Goal: Information Seeking & Learning: Learn about a topic

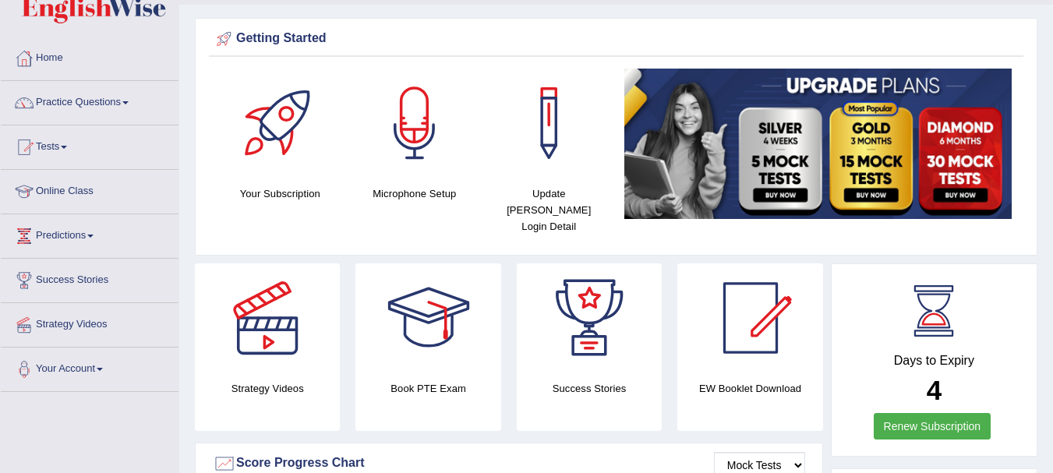
scroll to position [21, 0]
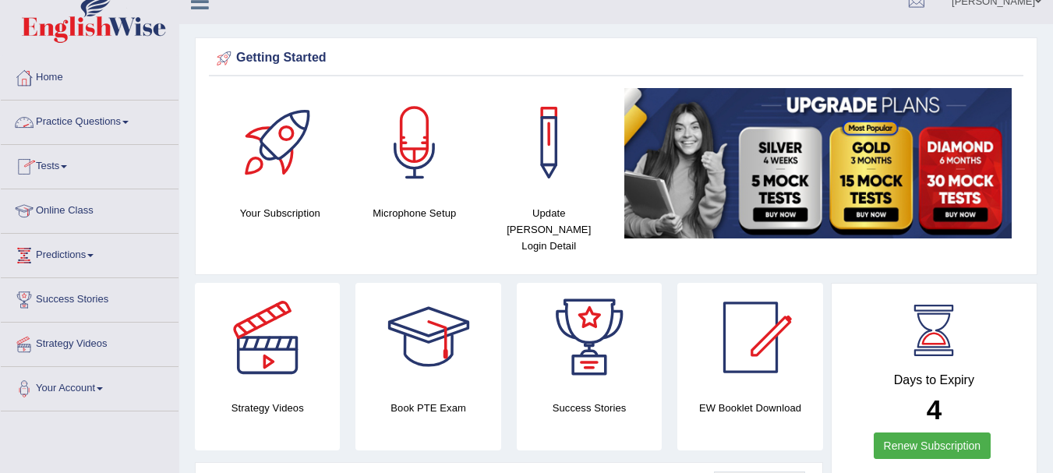
click at [84, 115] on link "Practice Questions" at bounding box center [90, 120] width 178 height 39
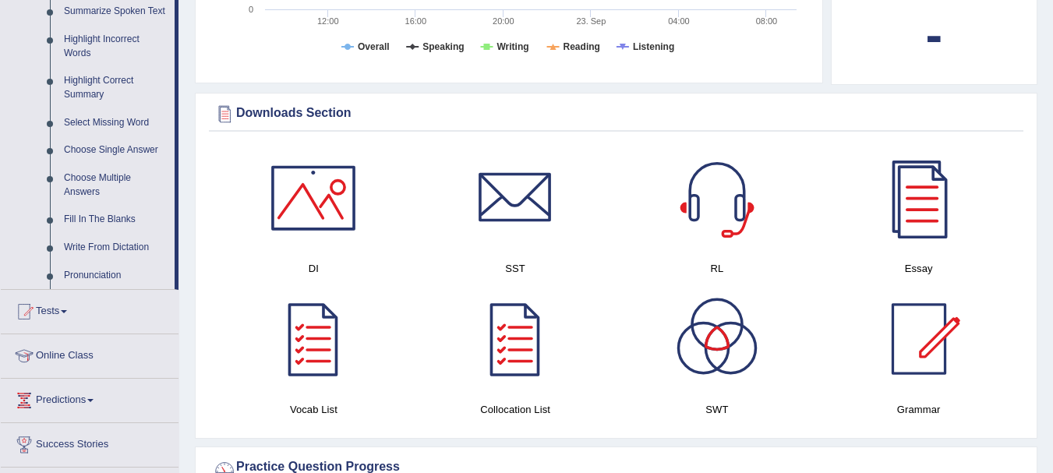
scroll to position [697, 0]
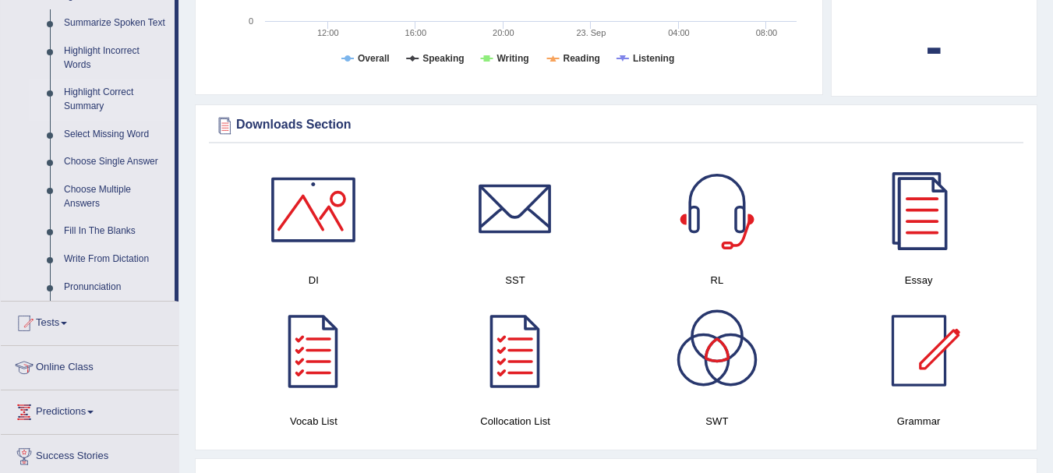
click at [97, 83] on link "Highlight Correct Summary" at bounding box center [116, 99] width 118 height 41
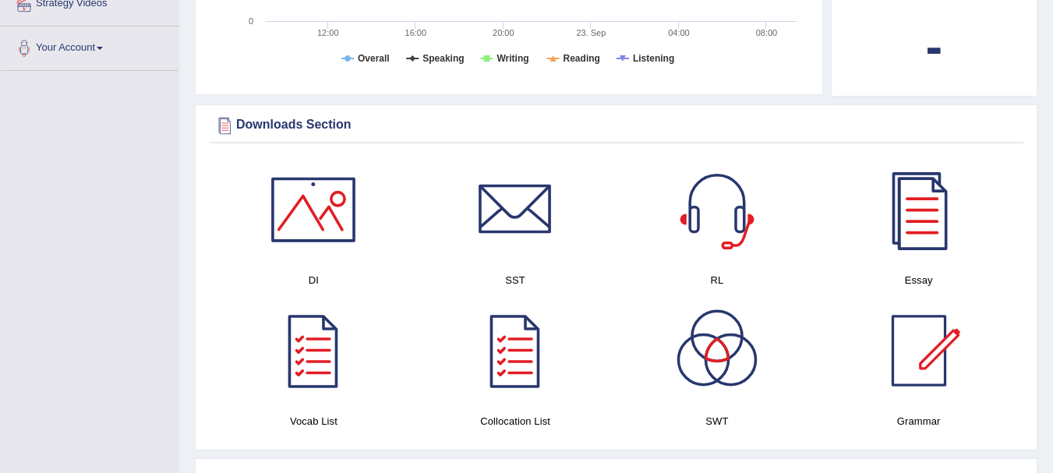
scroll to position [315, 0]
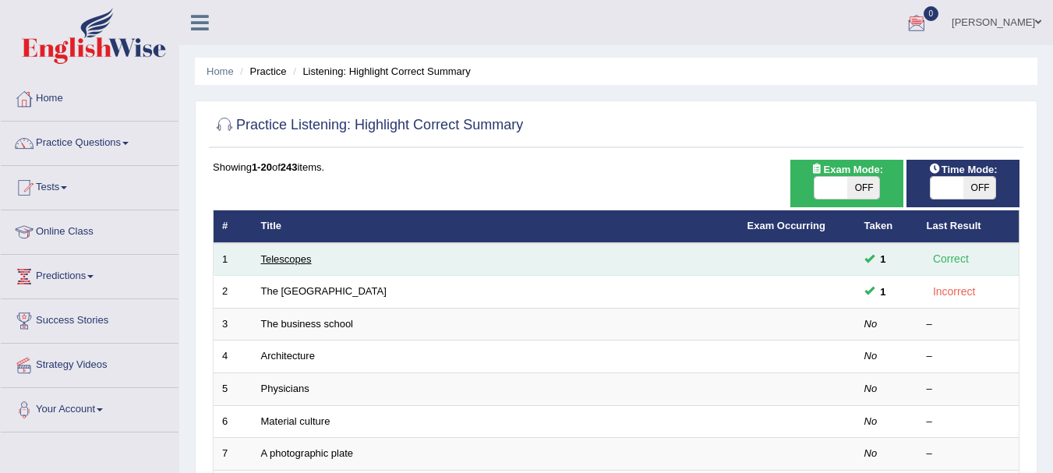
click at [290, 261] on link "Telescopes" at bounding box center [286, 259] width 51 height 12
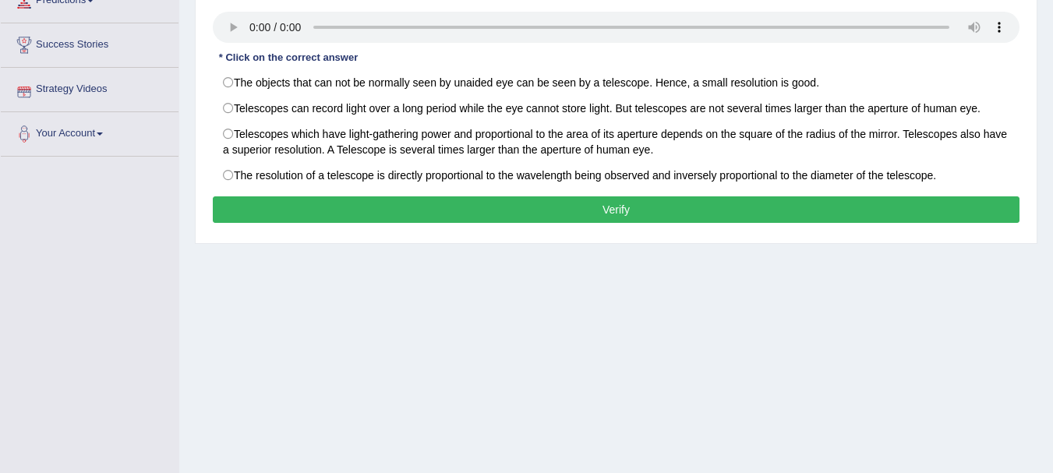
scroll to position [111, 0]
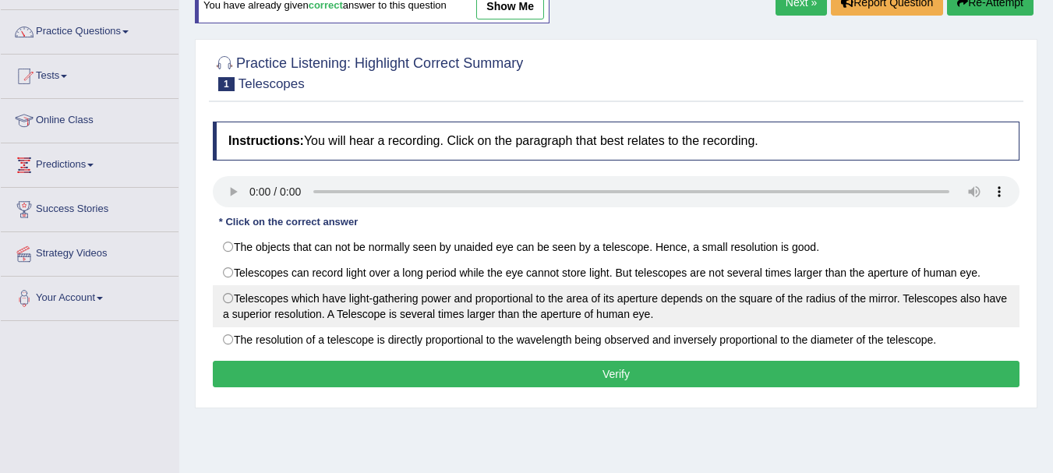
click at [235, 302] on label "Telescopes which have light-gathering power and proportional to the area of its…" at bounding box center [616, 306] width 807 height 42
radio input "true"
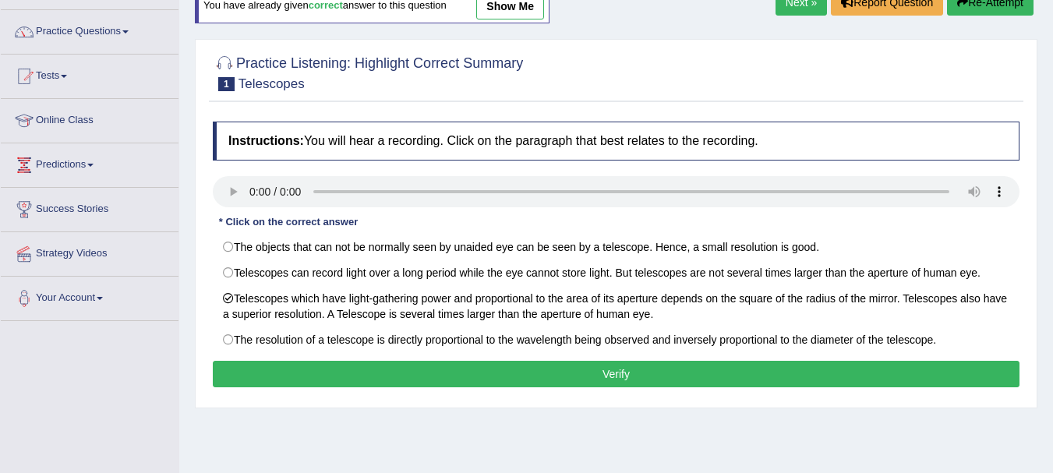
click at [642, 375] on button "Verify" at bounding box center [616, 374] width 807 height 26
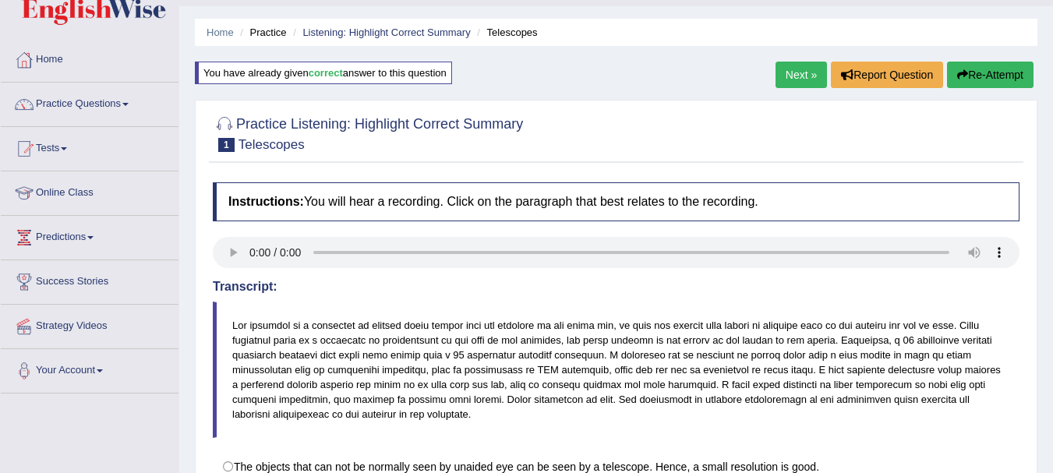
scroll to position [34, 0]
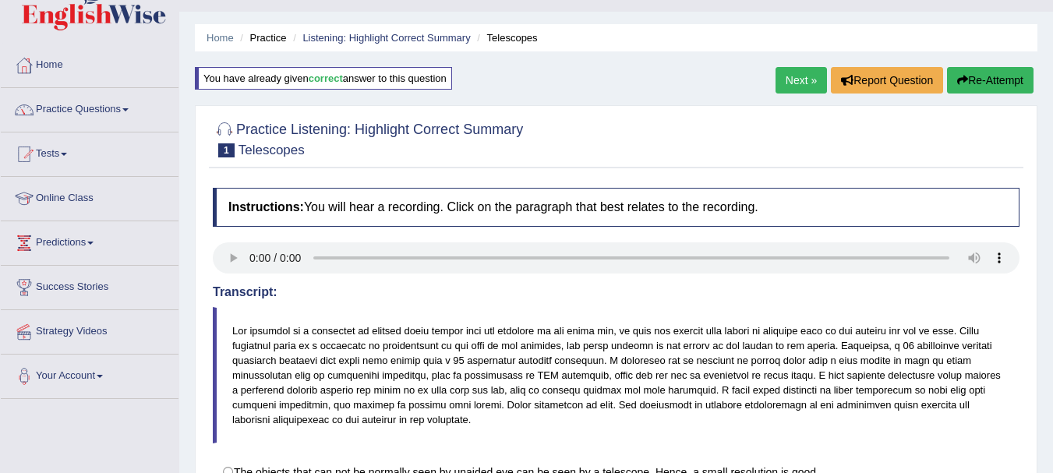
click at [792, 85] on link "Next »" at bounding box center [800, 80] width 51 height 26
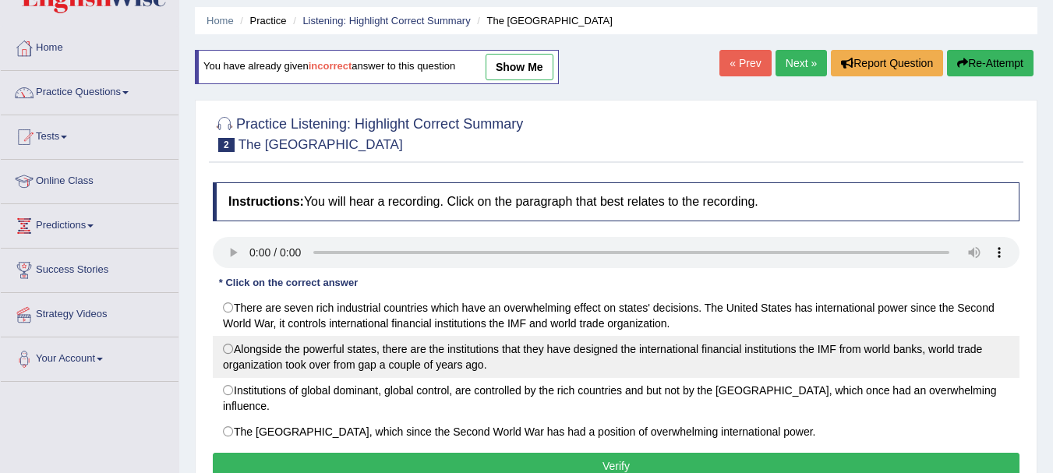
scroll to position [78, 0]
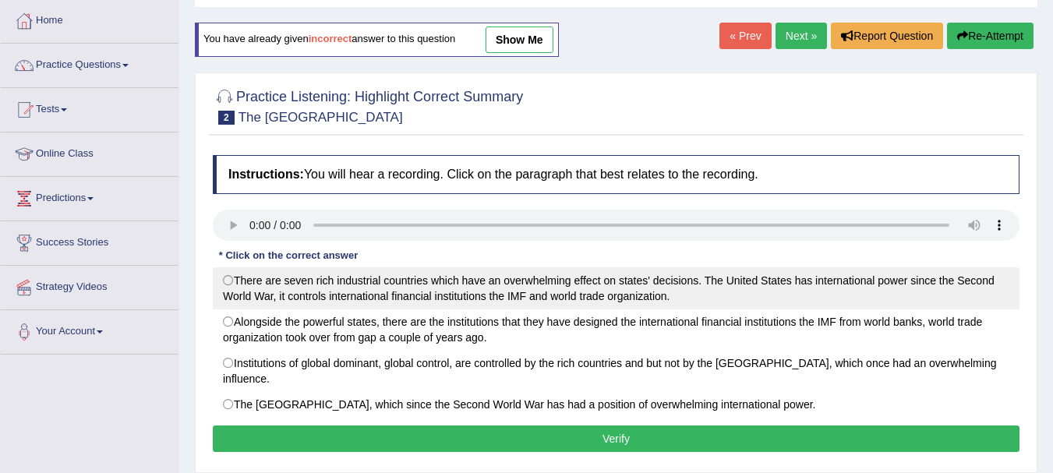
click at [333, 294] on label "There are seven rich industrial countries which have an overwhelming effect on …" at bounding box center [616, 288] width 807 height 42
radio input "true"
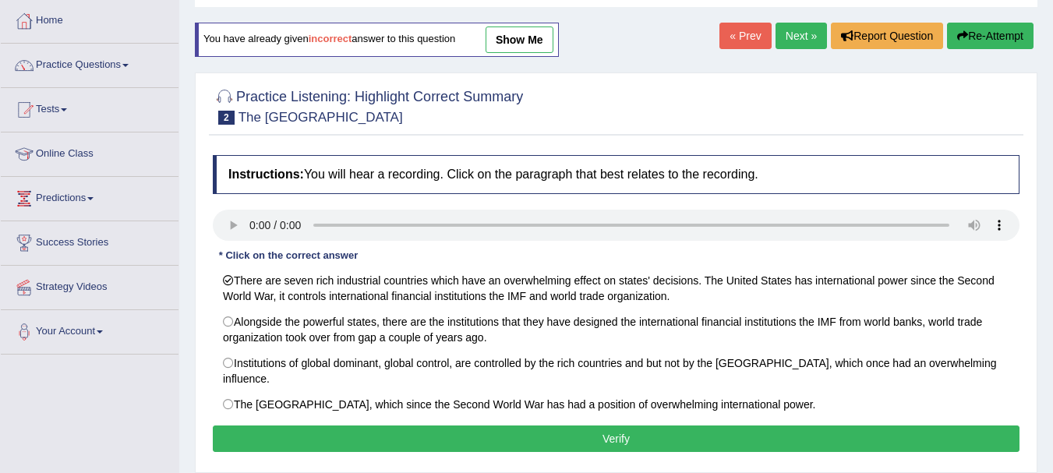
click at [466, 426] on button "Verify" at bounding box center [616, 439] width 807 height 26
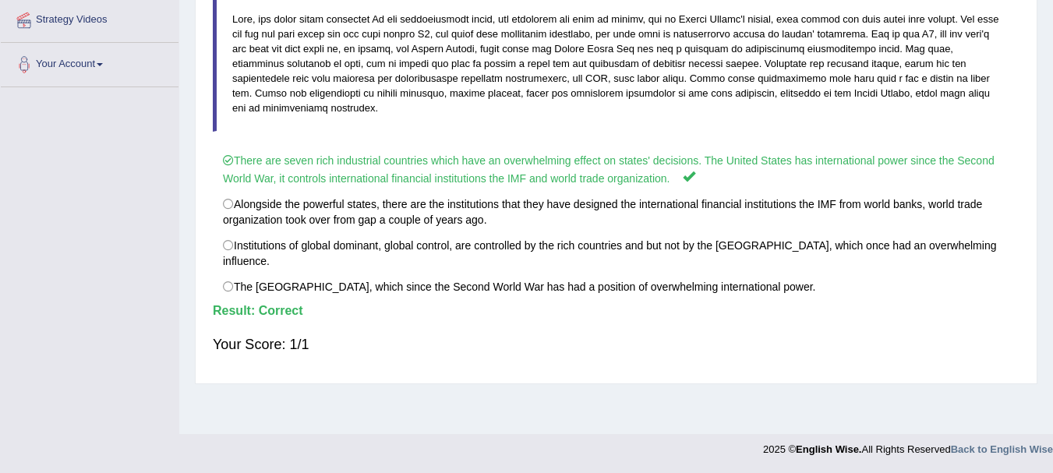
scroll to position [34, 0]
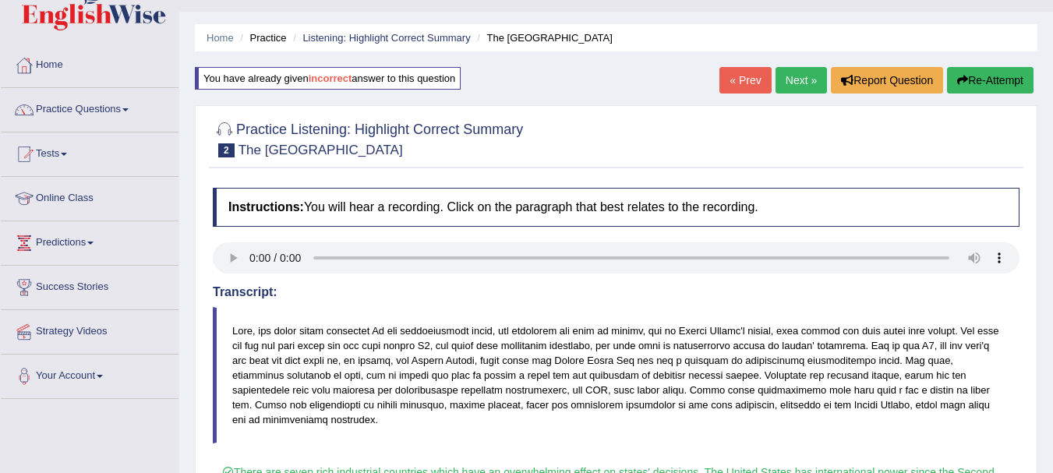
click at [795, 87] on link "Next »" at bounding box center [800, 80] width 51 height 26
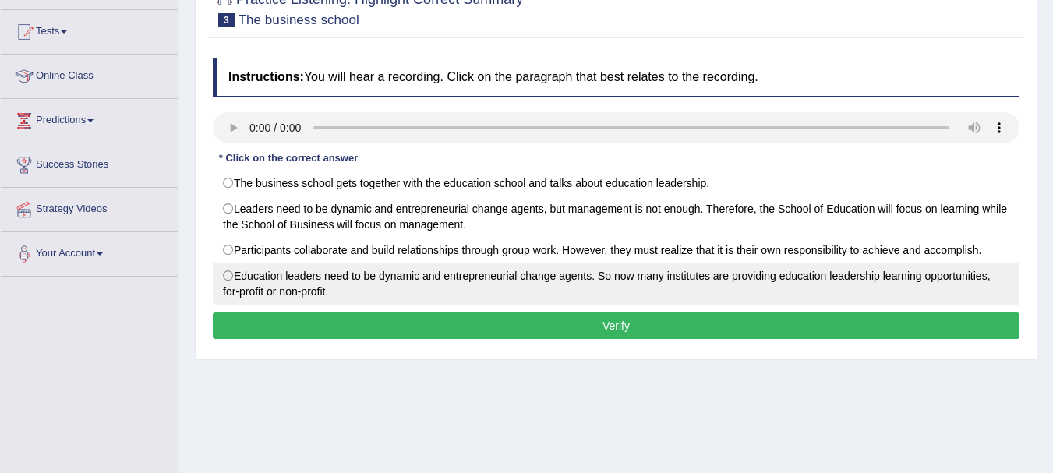
click at [284, 284] on label "Education leaders need to be dynamic and entrepreneurial change agents. So now …" at bounding box center [616, 284] width 807 height 42
radio input "true"
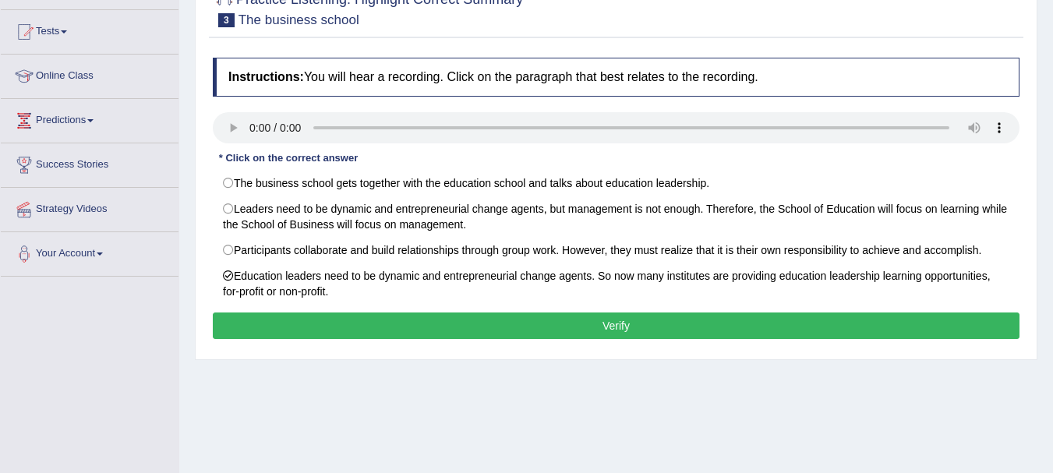
click at [537, 339] on button "Verify" at bounding box center [616, 326] width 807 height 26
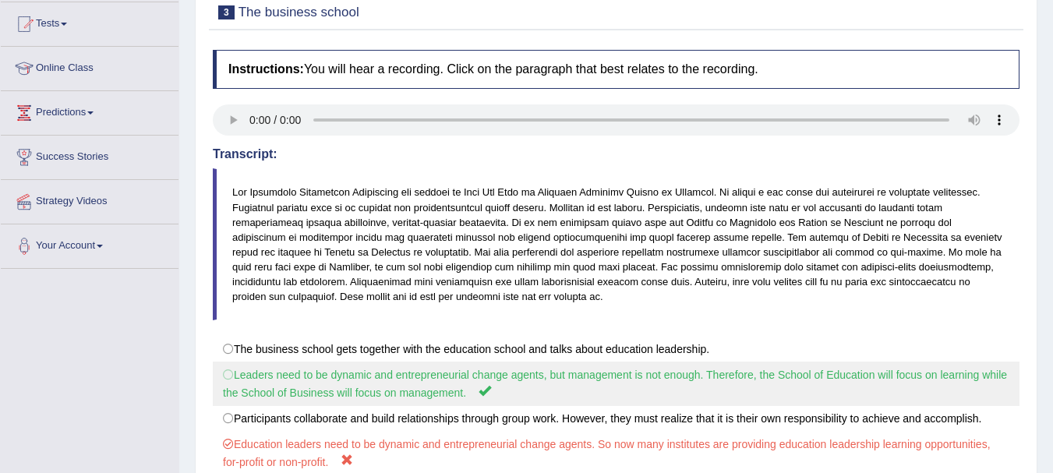
scroll to position [111, 0]
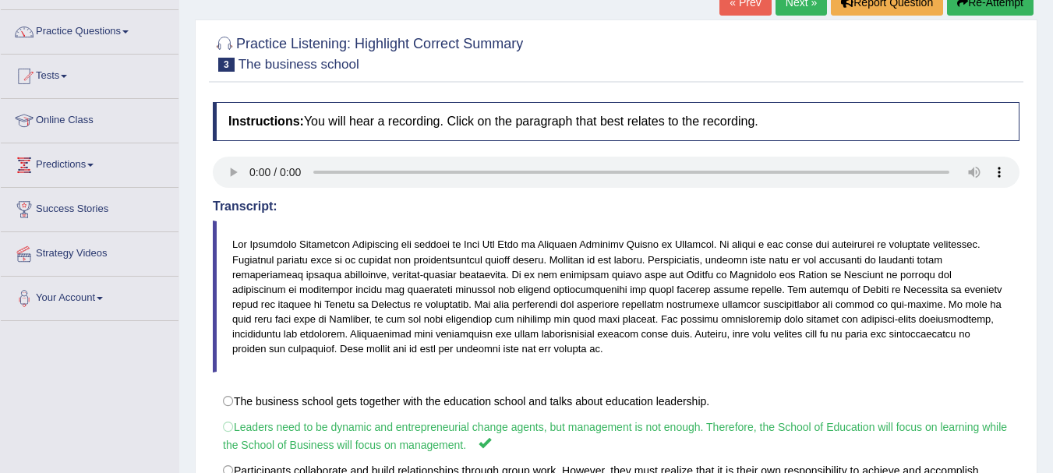
click at [795, 11] on link "Next »" at bounding box center [800, 2] width 51 height 26
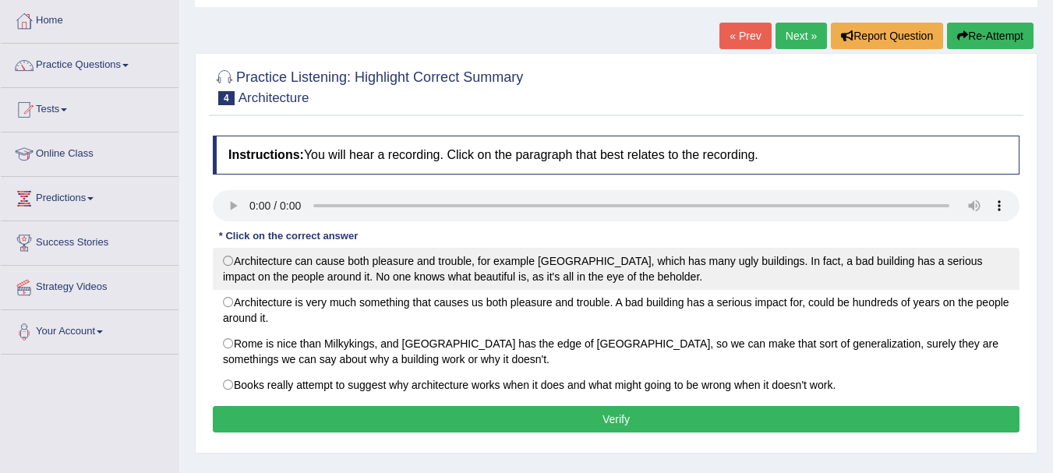
click at [340, 273] on label "Architecture can cause both pleasure and trouble, for example [GEOGRAPHIC_DATA]…" at bounding box center [616, 269] width 807 height 42
radio input "true"
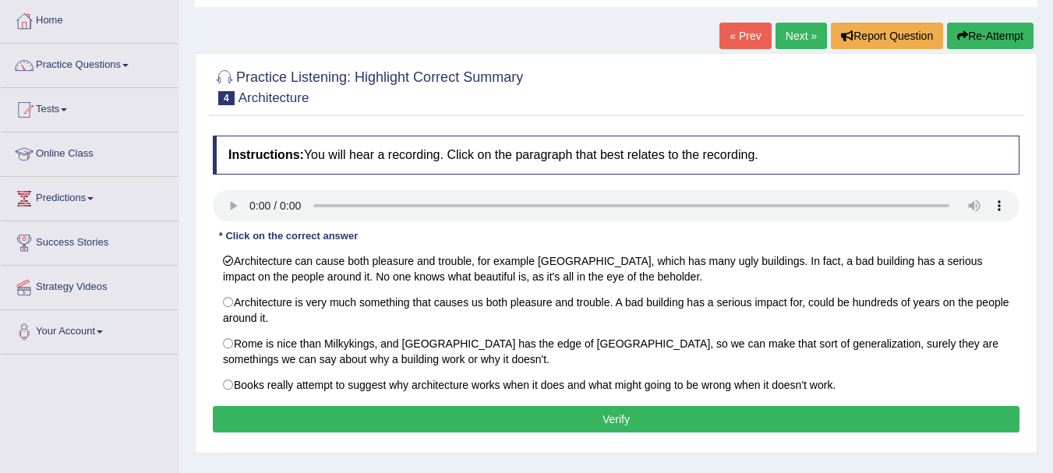
click at [355, 416] on button "Verify" at bounding box center [616, 419] width 807 height 26
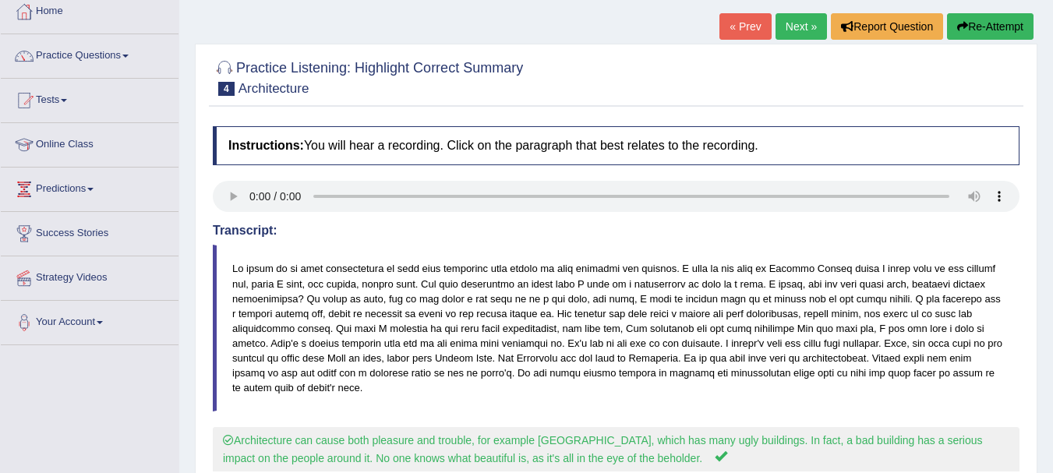
scroll to position [78, 0]
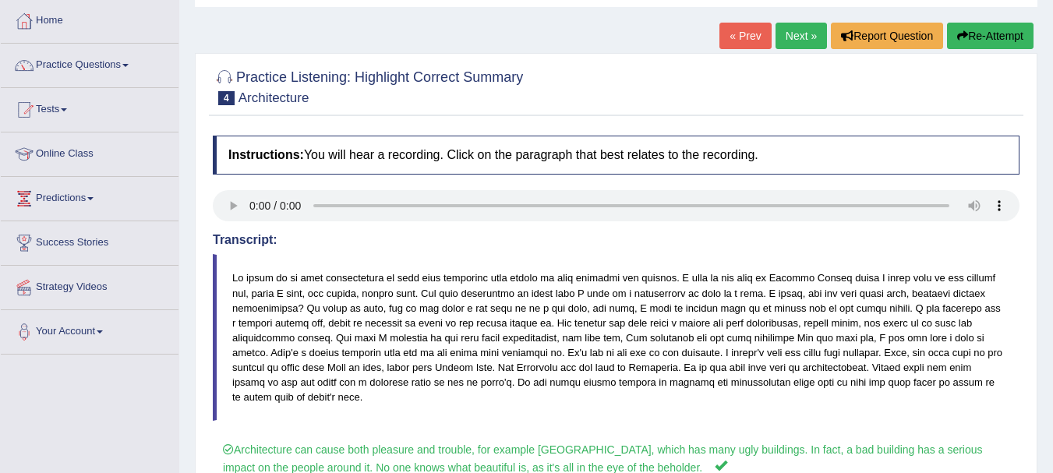
click at [795, 39] on link "Next »" at bounding box center [800, 36] width 51 height 26
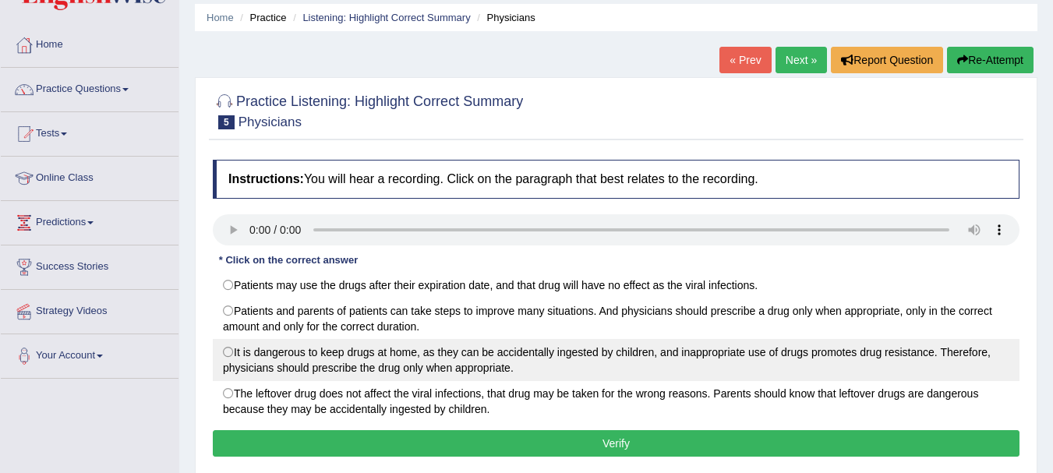
scroll to position [78, 0]
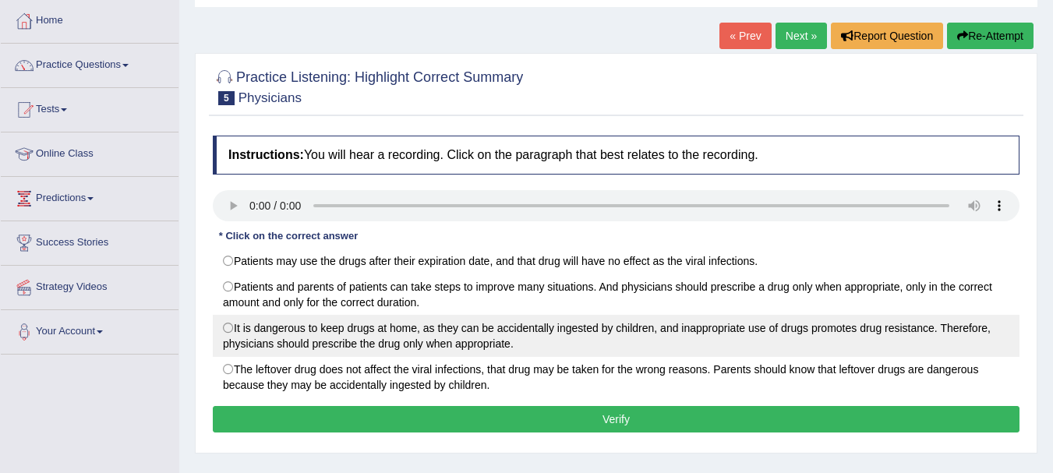
click at [581, 339] on label "It is dangerous to keep drugs at home, as they can be accidentally ingested by …" at bounding box center [616, 336] width 807 height 42
radio input "true"
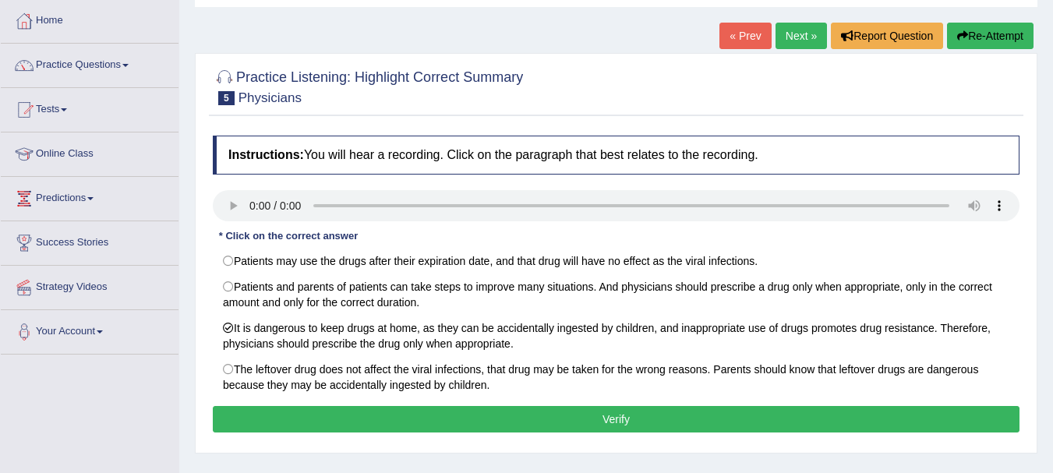
click at [581, 411] on button "Verify" at bounding box center [616, 419] width 807 height 26
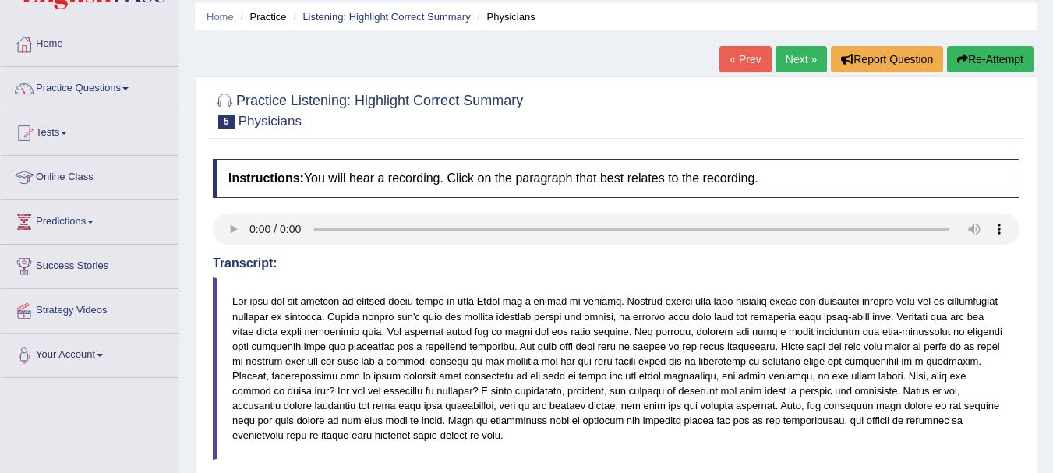
scroll to position [16, 0]
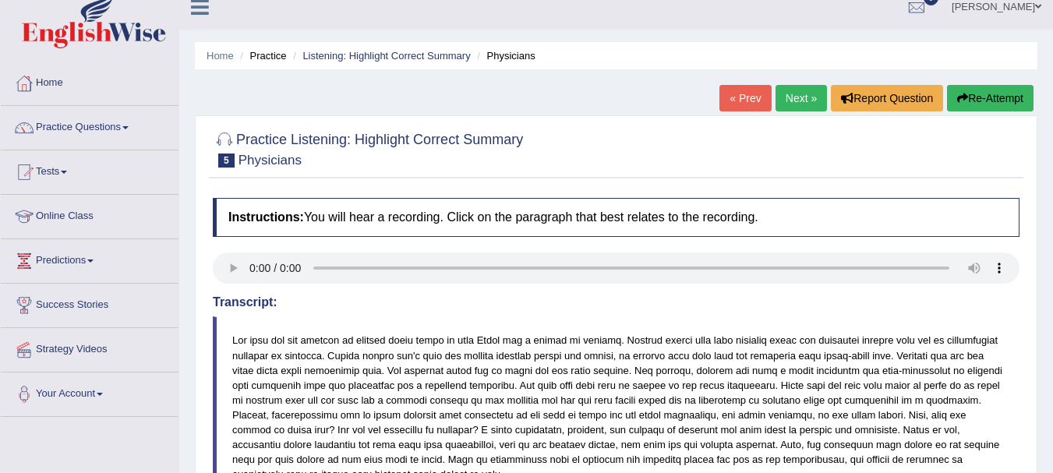
click at [793, 102] on link "Next »" at bounding box center [800, 98] width 51 height 26
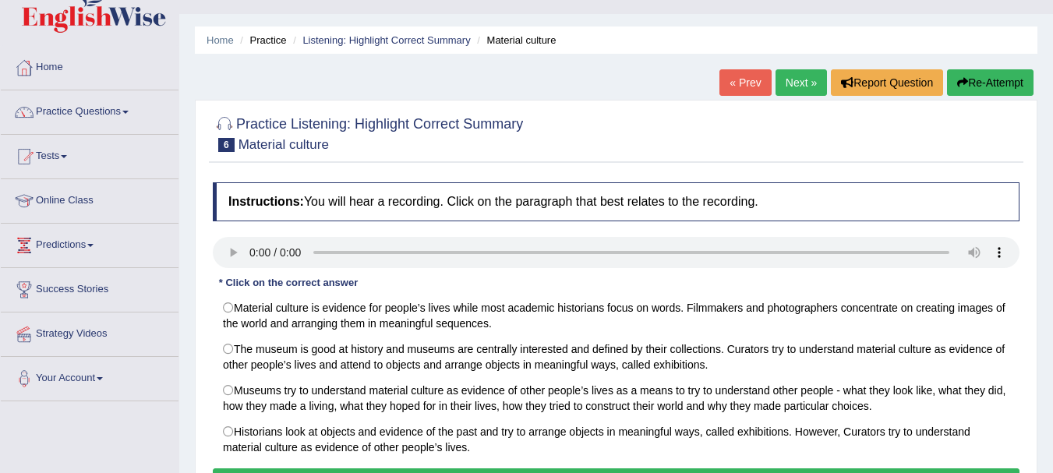
scroll to position [62, 0]
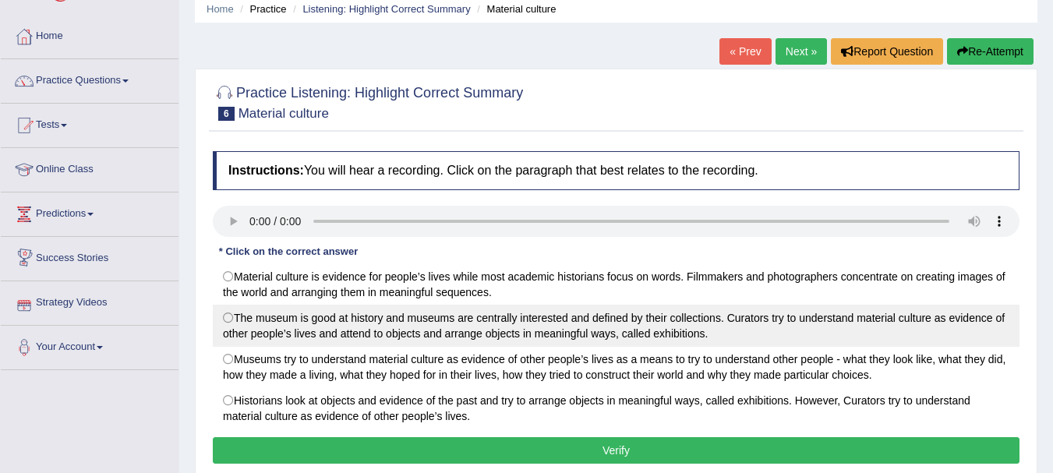
click at [242, 343] on label "The museum is good at history and museums are centrally interested and defined …" at bounding box center [616, 326] width 807 height 42
radio input "true"
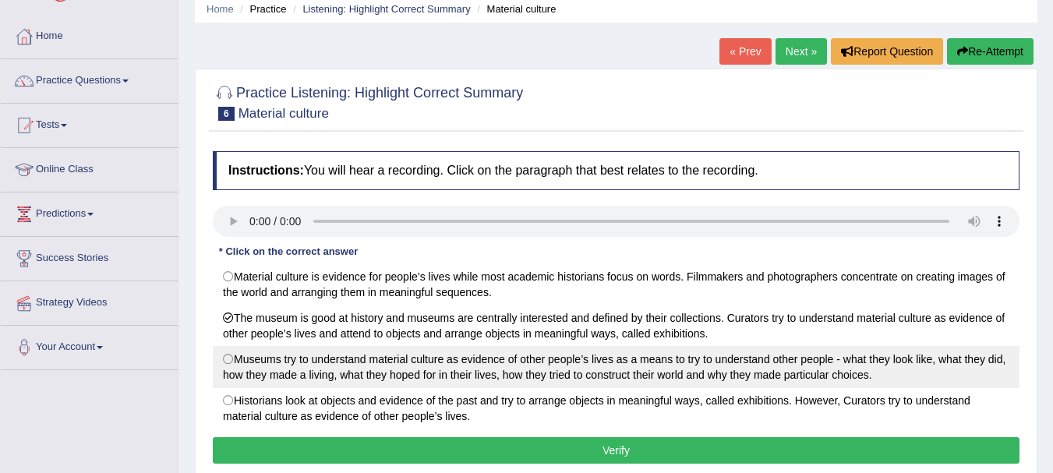
click at [248, 380] on label "Museums try to understand material culture as evidence of other people’s lives …" at bounding box center [616, 367] width 807 height 42
radio input "true"
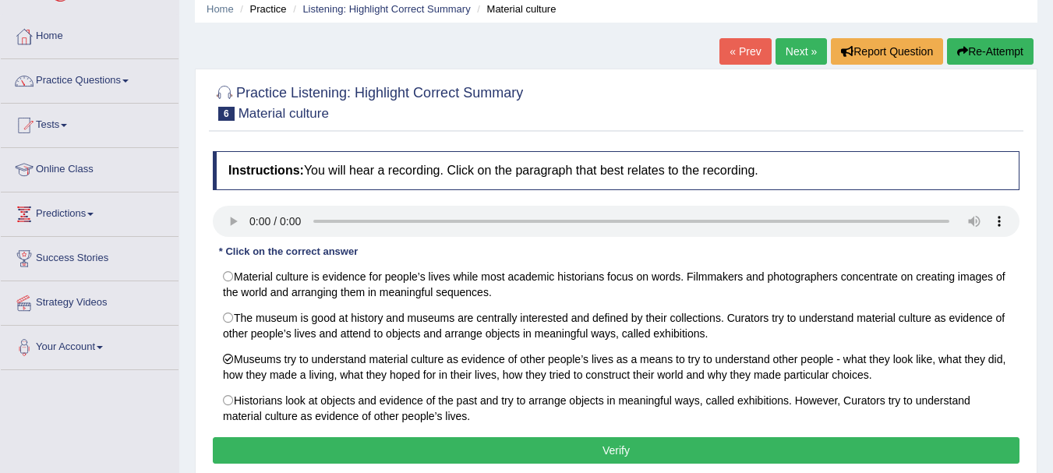
click at [282, 444] on button "Verify" at bounding box center [616, 450] width 807 height 26
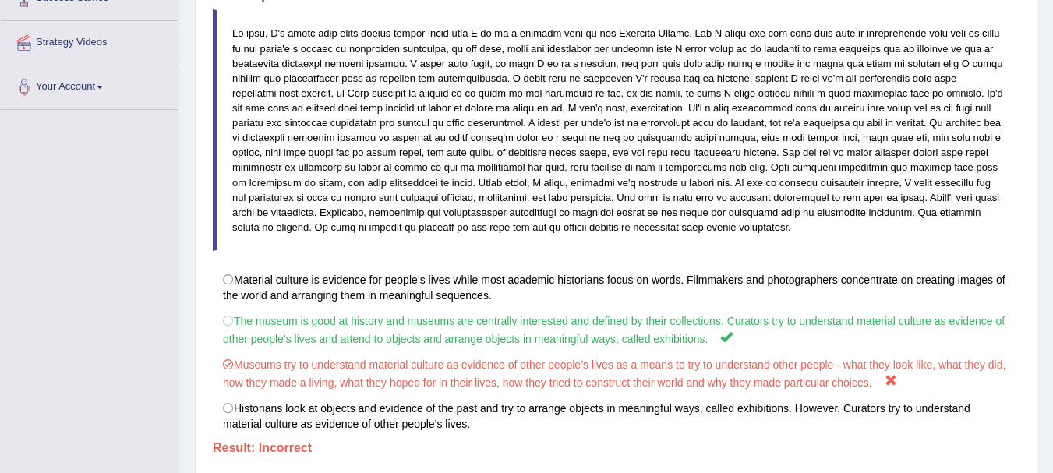
scroll to position [374, 0]
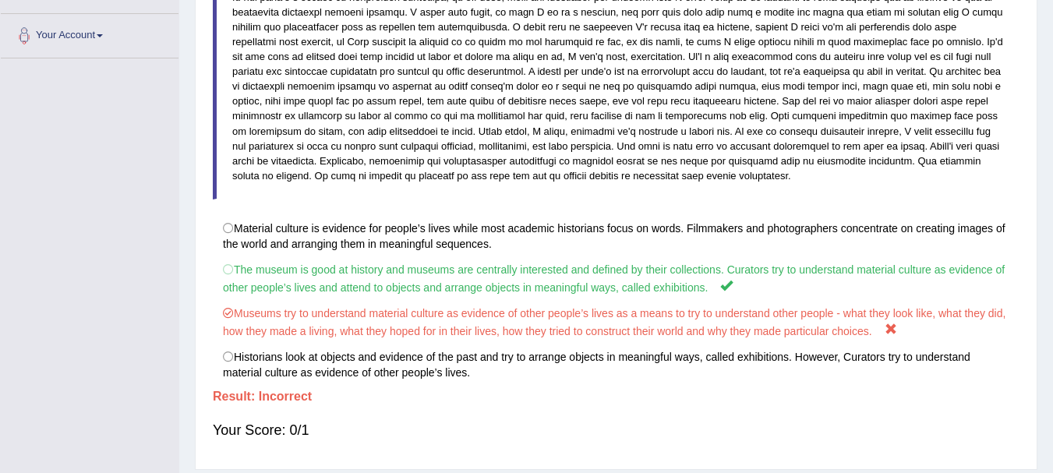
click at [634, 178] on blockquote at bounding box center [616, 79] width 807 height 242
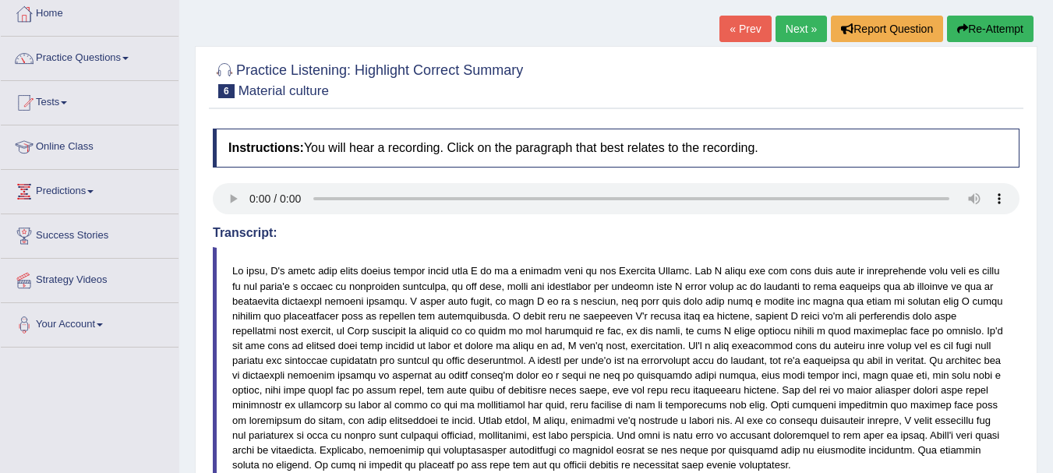
scroll to position [21, 0]
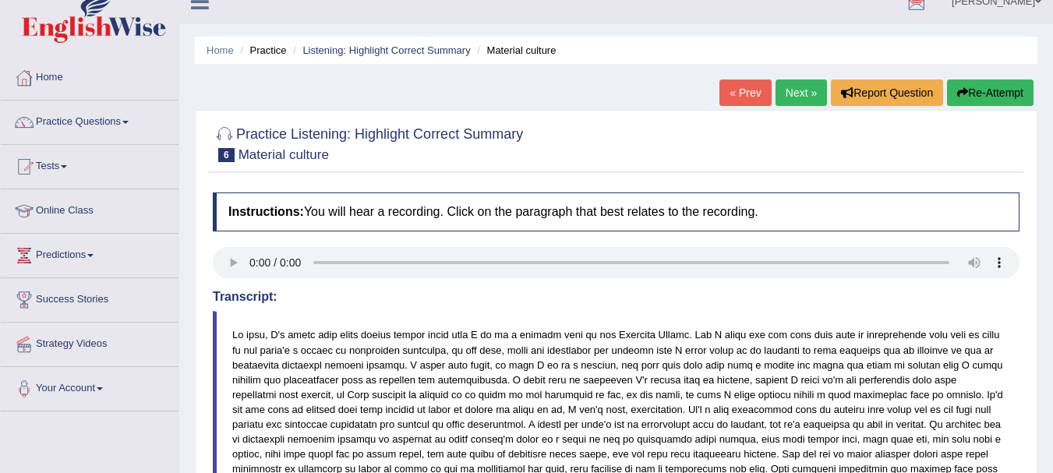
click at [803, 90] on link "Next »" at bounding box center [800, 92] width 51 height 26
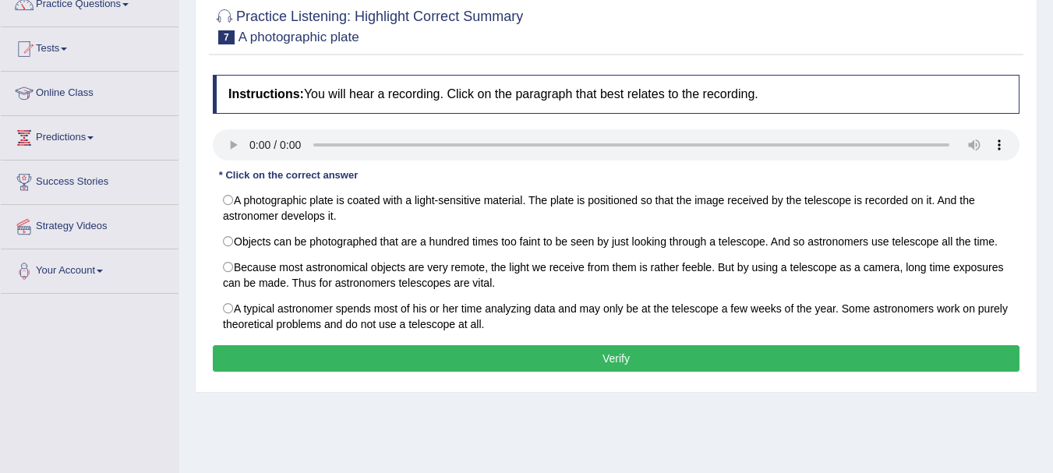
scroll to position [123, 0]
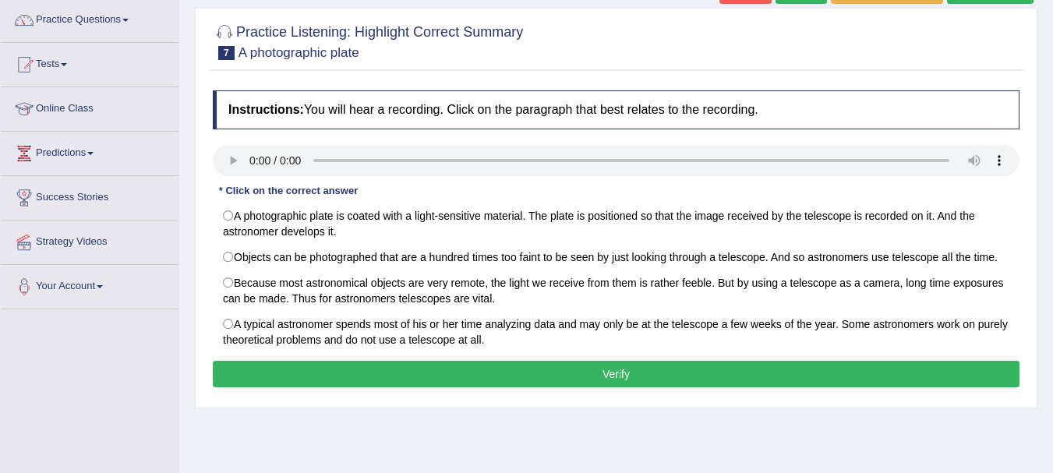
click at [430, 363] on div "Instructions: You will hear a recording. Click on the paragraph that best relat…" at bounding box center [616, 241] width 814 height 317
click at [431, 368] on button "Verify" at bounding box center [616, 374] width 807 height 26
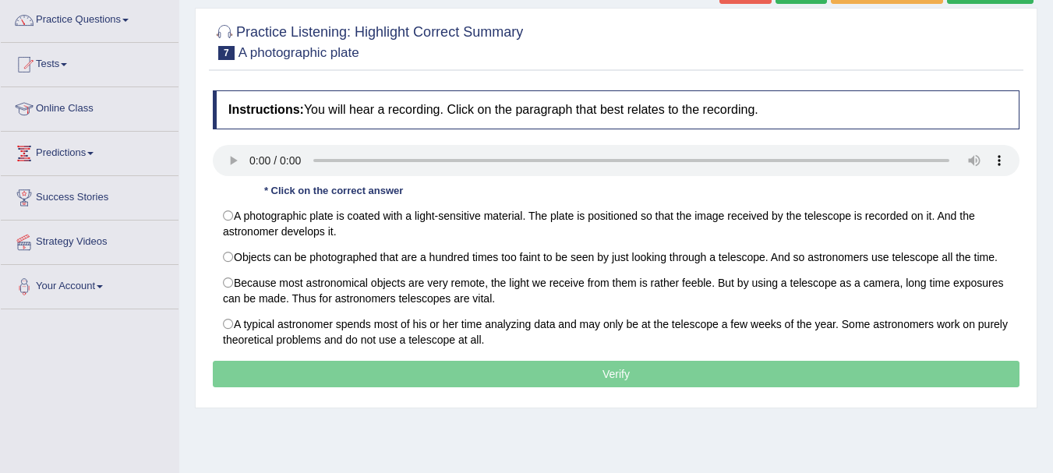
click at [471, 372] on p "Verify" at bounding box center [616, 374] width 807 height 26
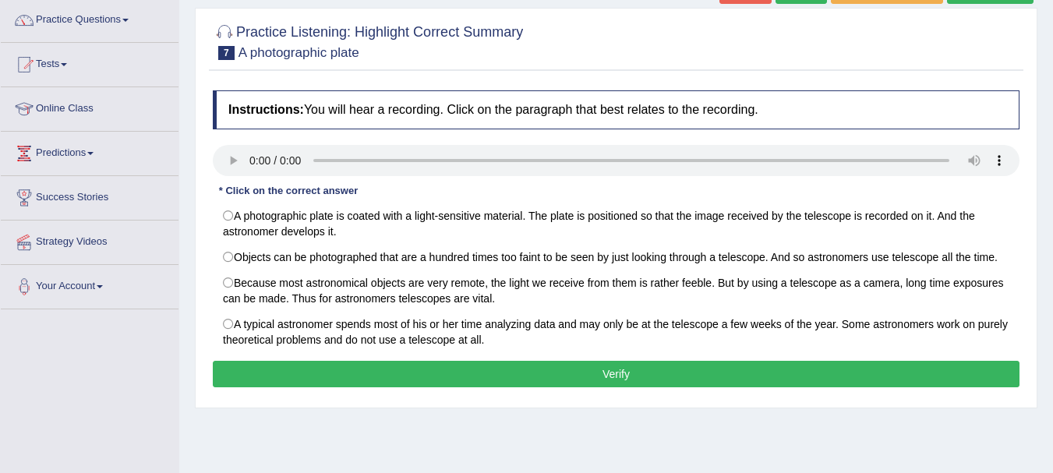
click at [471, 374] on button "Verify" at bounding box center [616, 374] width 807 height 26
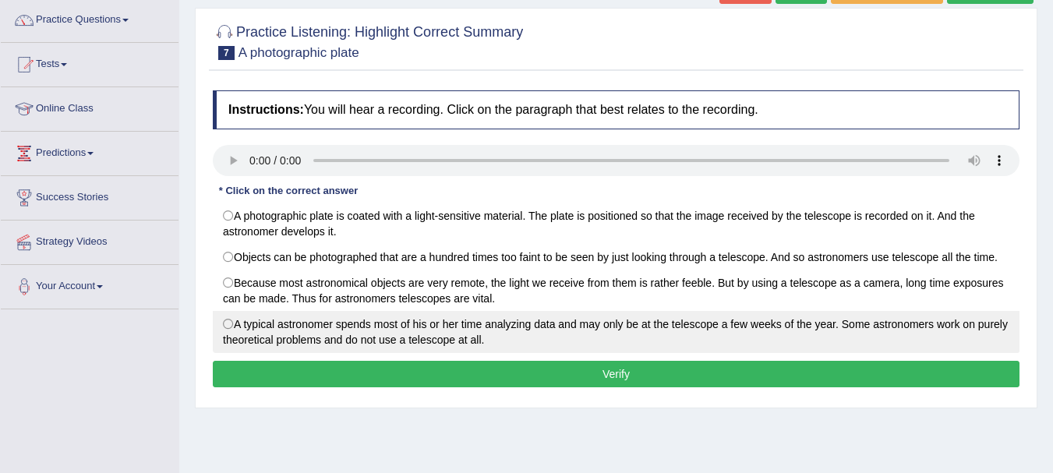
click at [228, 325] on label "A typical astronomer spends most of his or her time analyzing data and may only…" at bounding box center [616, 332] width 807 height 42
radio input "true"
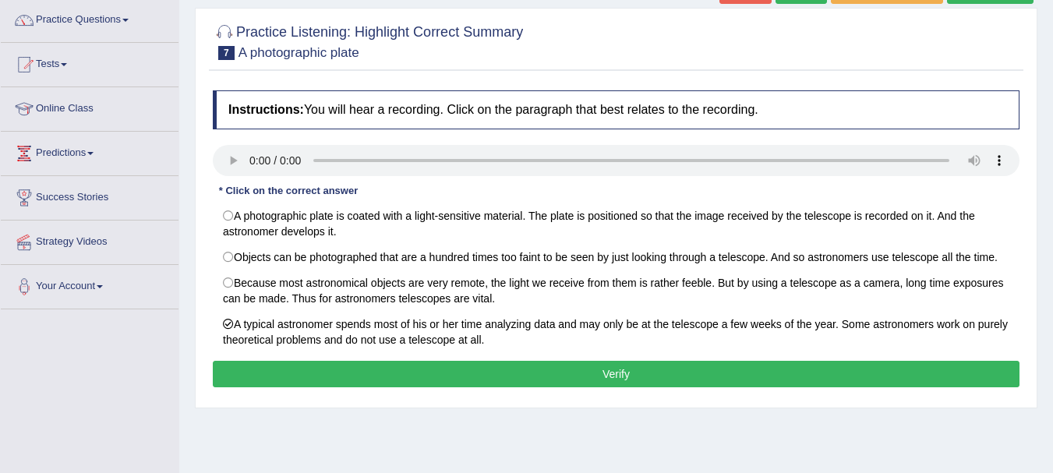
click at [251, 379] on button "Verify" at bounding box center [616, 374] width 807 height 26
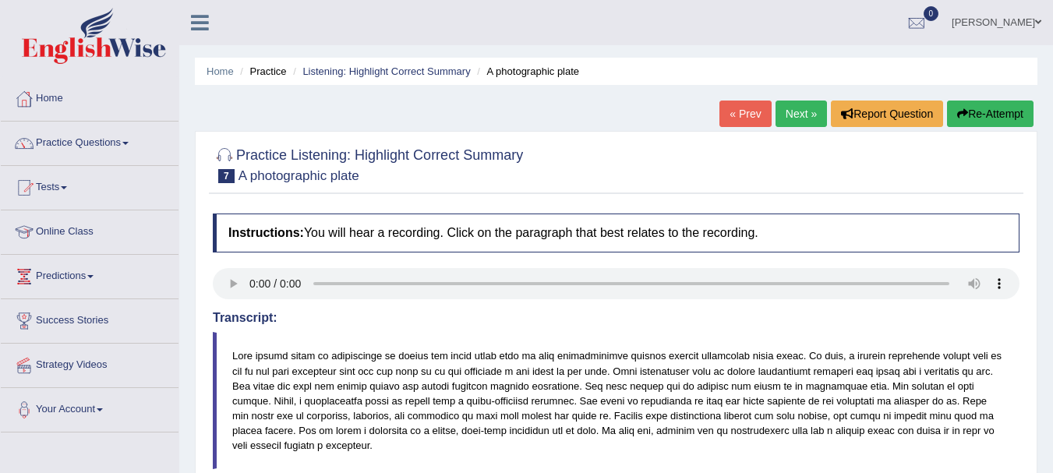
scroll to position [345, 0]
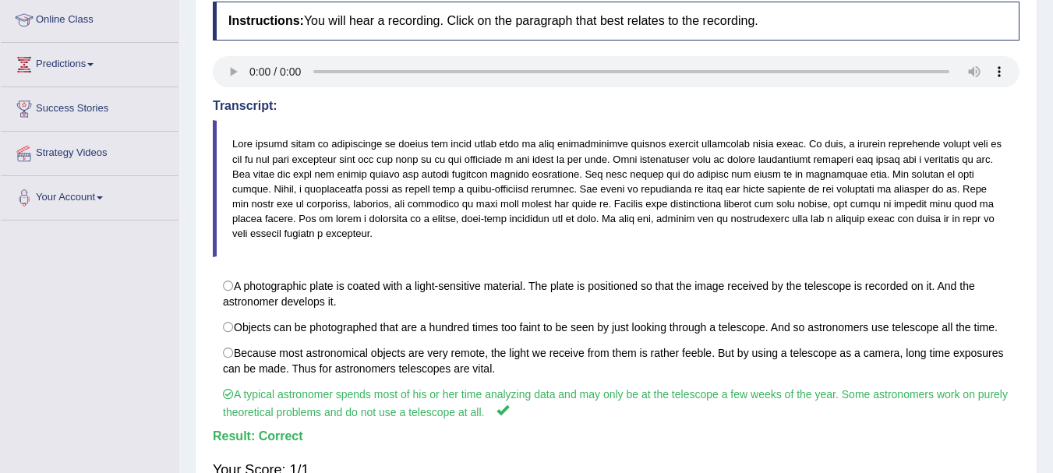
click at [0, 150] on div "Toggle navigation Home Practice Questions Speaking Practice Read Aloud Repeat S…" at bounding box center [526, 193] width 1053 height 811
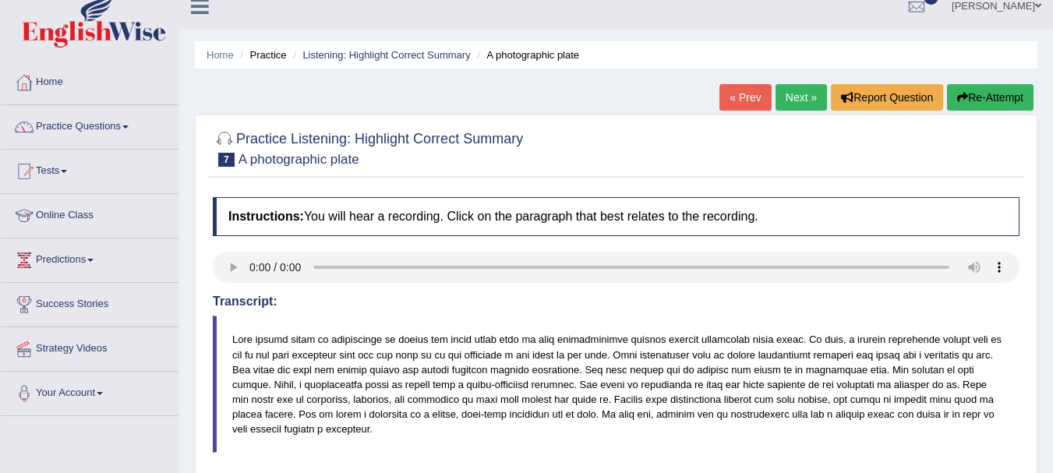
scroll to position [0, 0]
